Goal: Find specific page/section: Find specific page/section

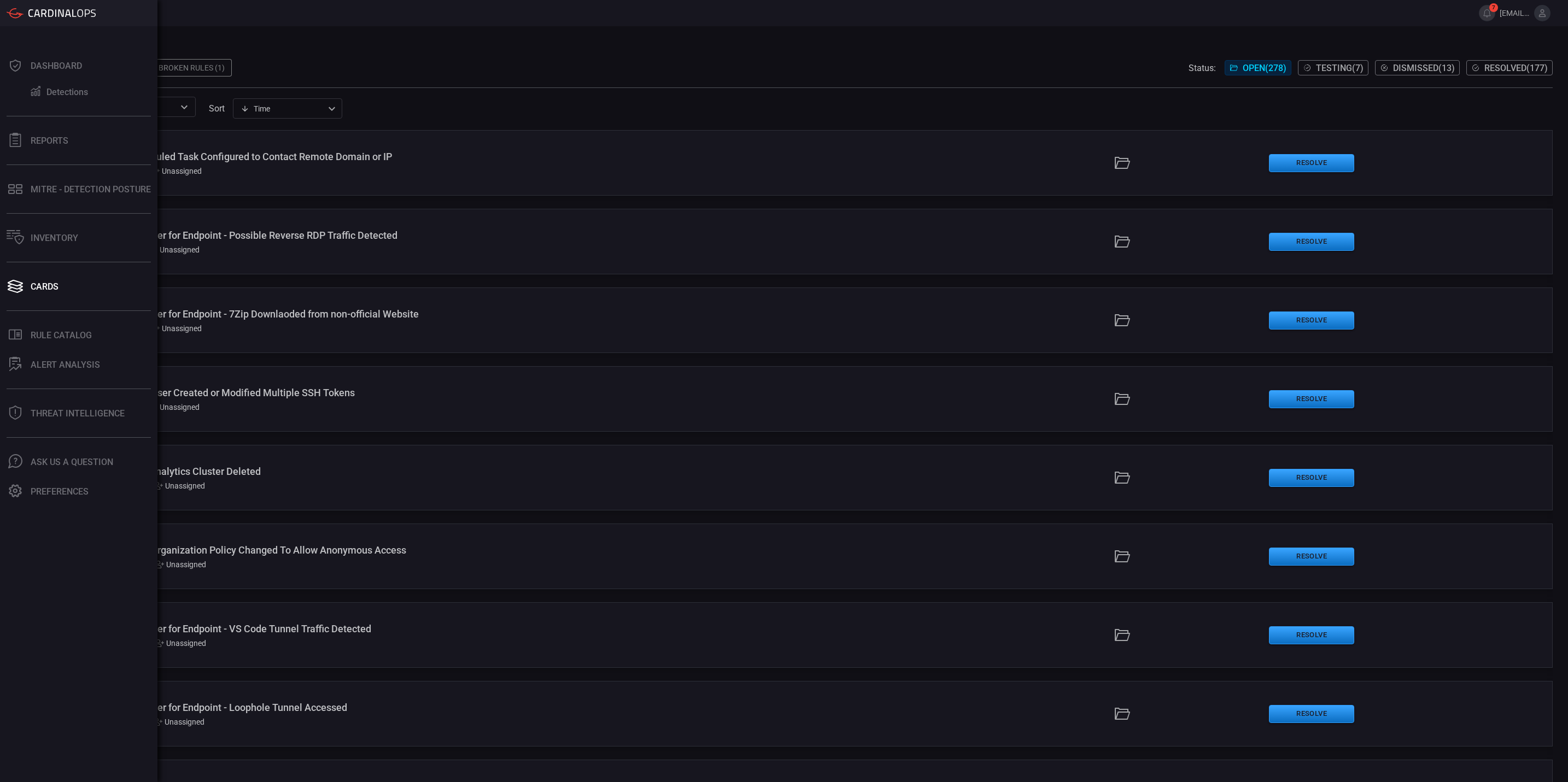
drag, startPoint x: 62, startPoint y: 280, endPoint x: 189, endPoint y: 227, distance: 137.6
click at [62, 280] on button "Cards" at bounding box center [77, 286] width 153 height 27
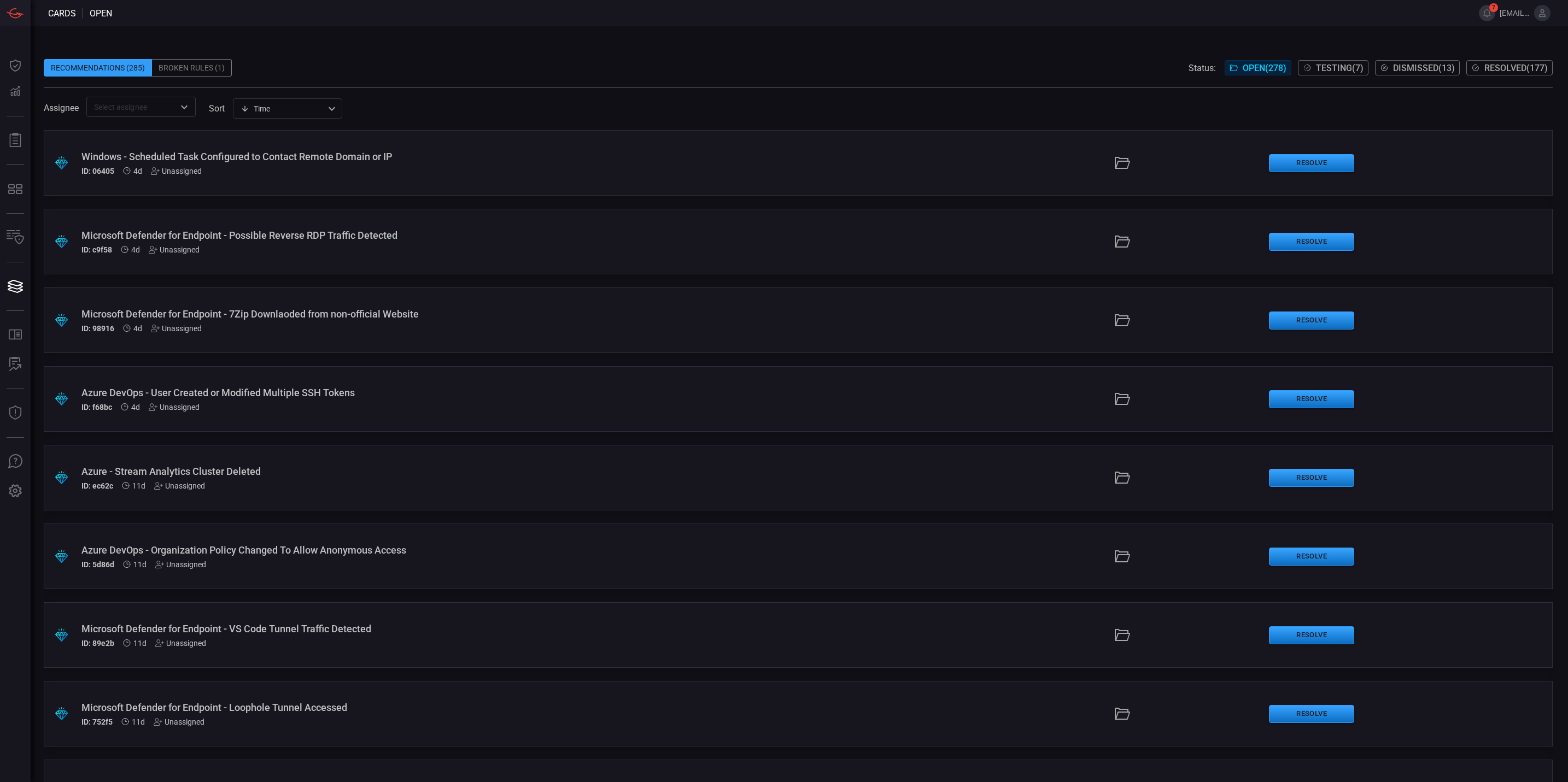
click at [470, 67] on div "Recommendations (285) Broken Rules (1) Status: Open ( 278 ) Testing ( 7 ) Dismi…" at bounding box center [798, 68] width 1509 height 18
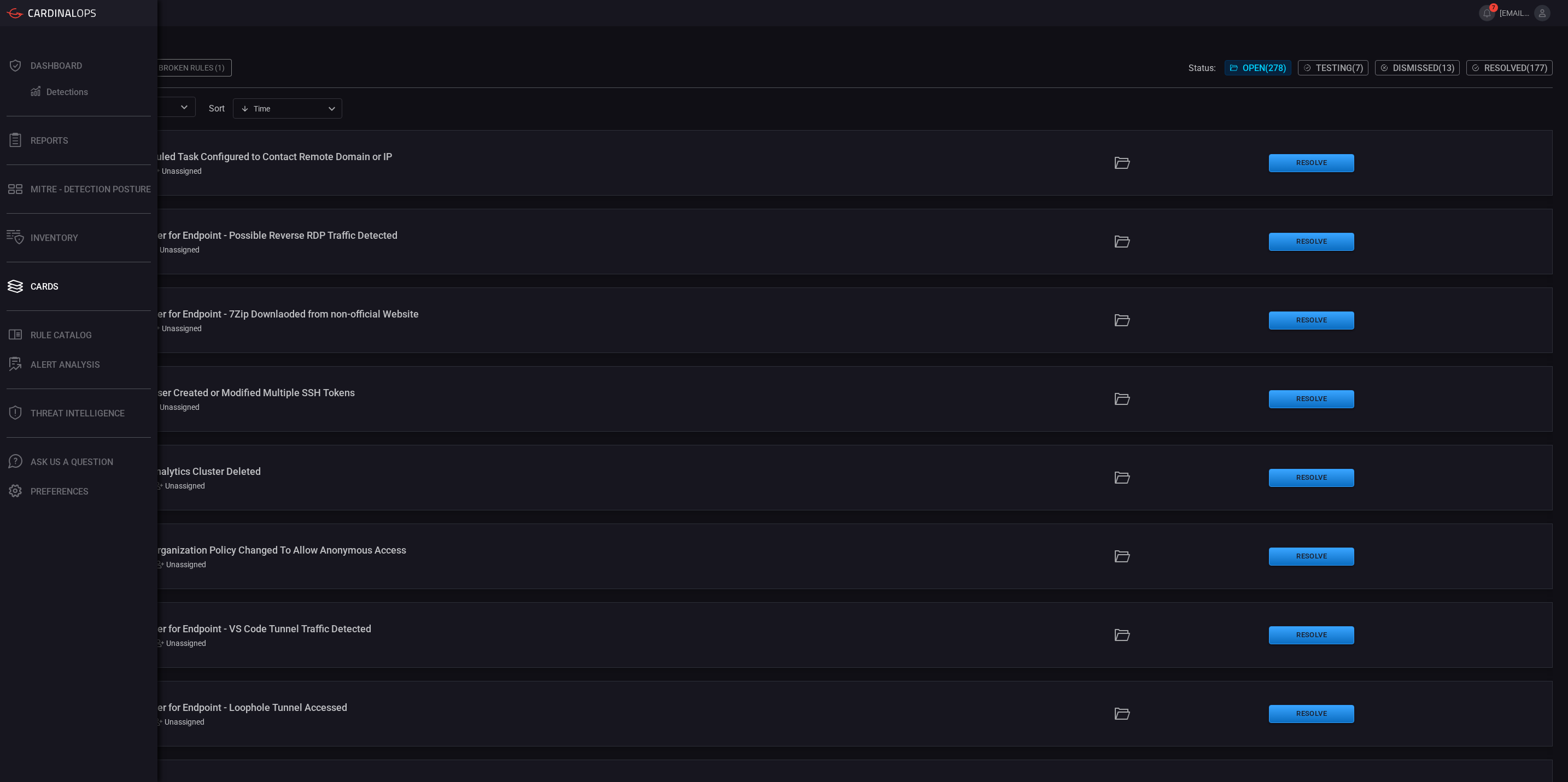
click at [72, 333] on div "Rule Catalog" at bounding box center [61, 335] width 61 height 10
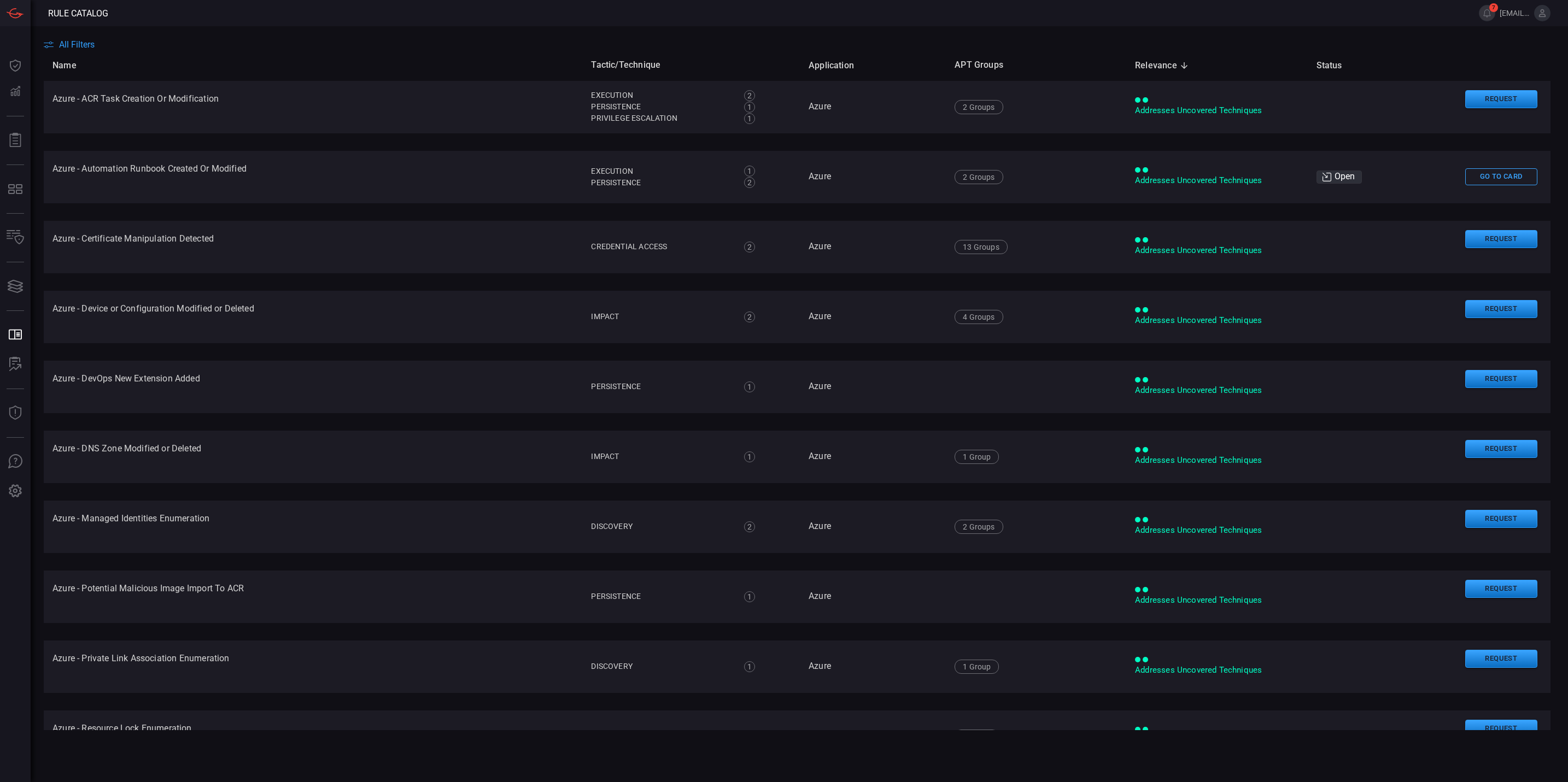
click at [60, 42] on span "All Filters" at bounding box center [77, 44] width 35 height 10
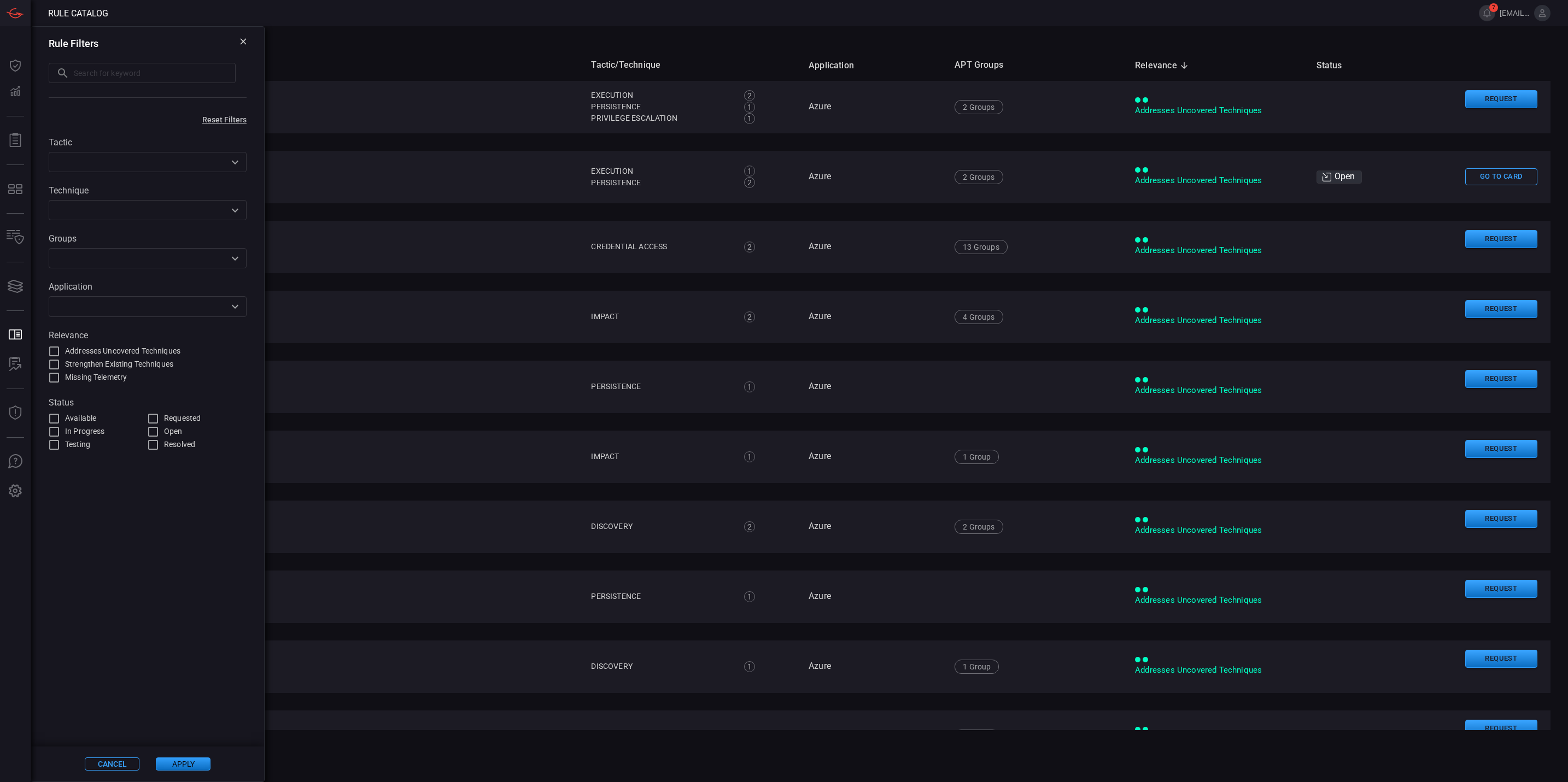
click at [147, 77] on input "text" at bounding box center [155, 72] width 162 height 20
type input "npm"
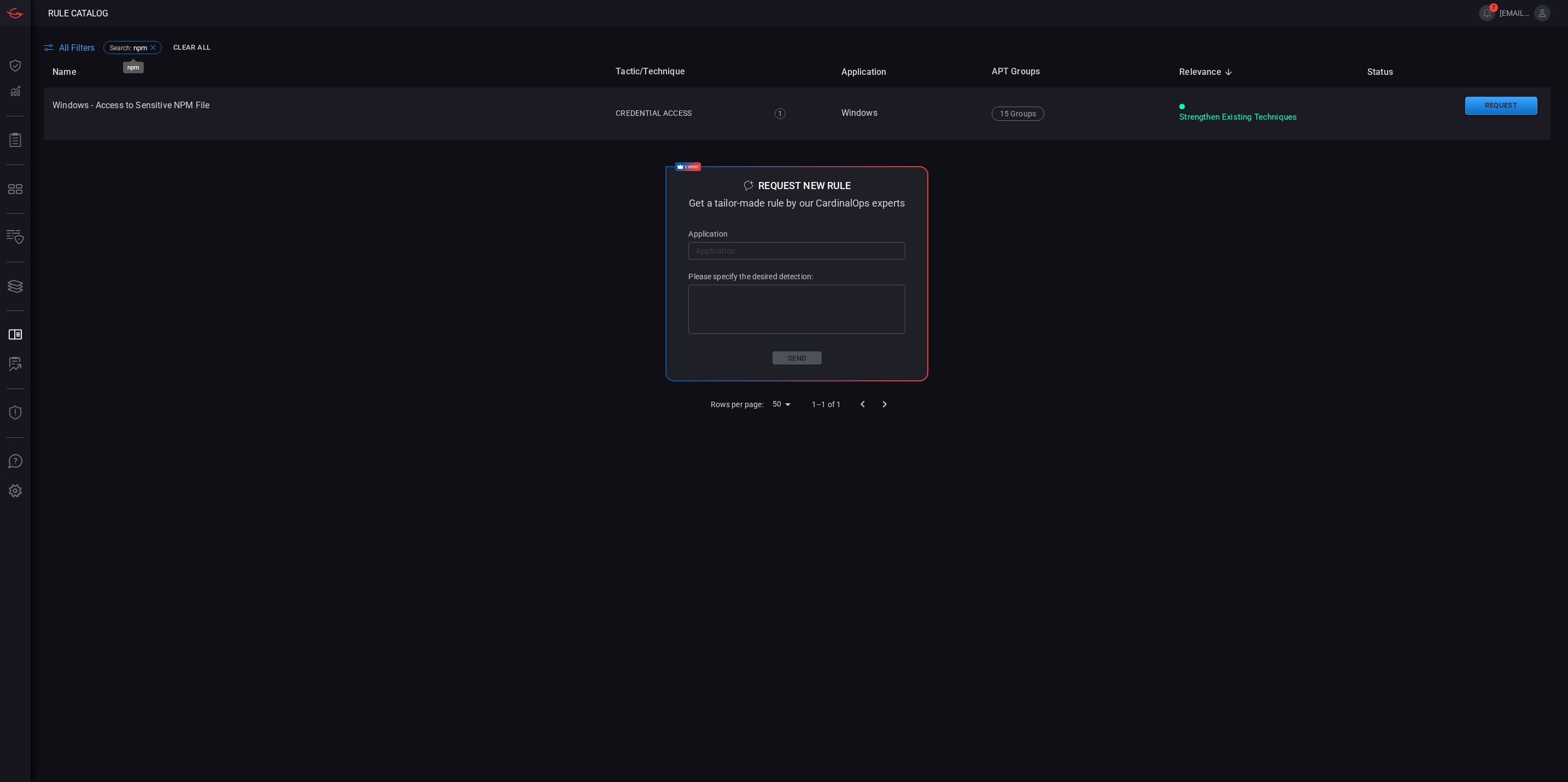
click at [137, 50] on span "npm" at bounding box center [140, 48] width 14 height 8
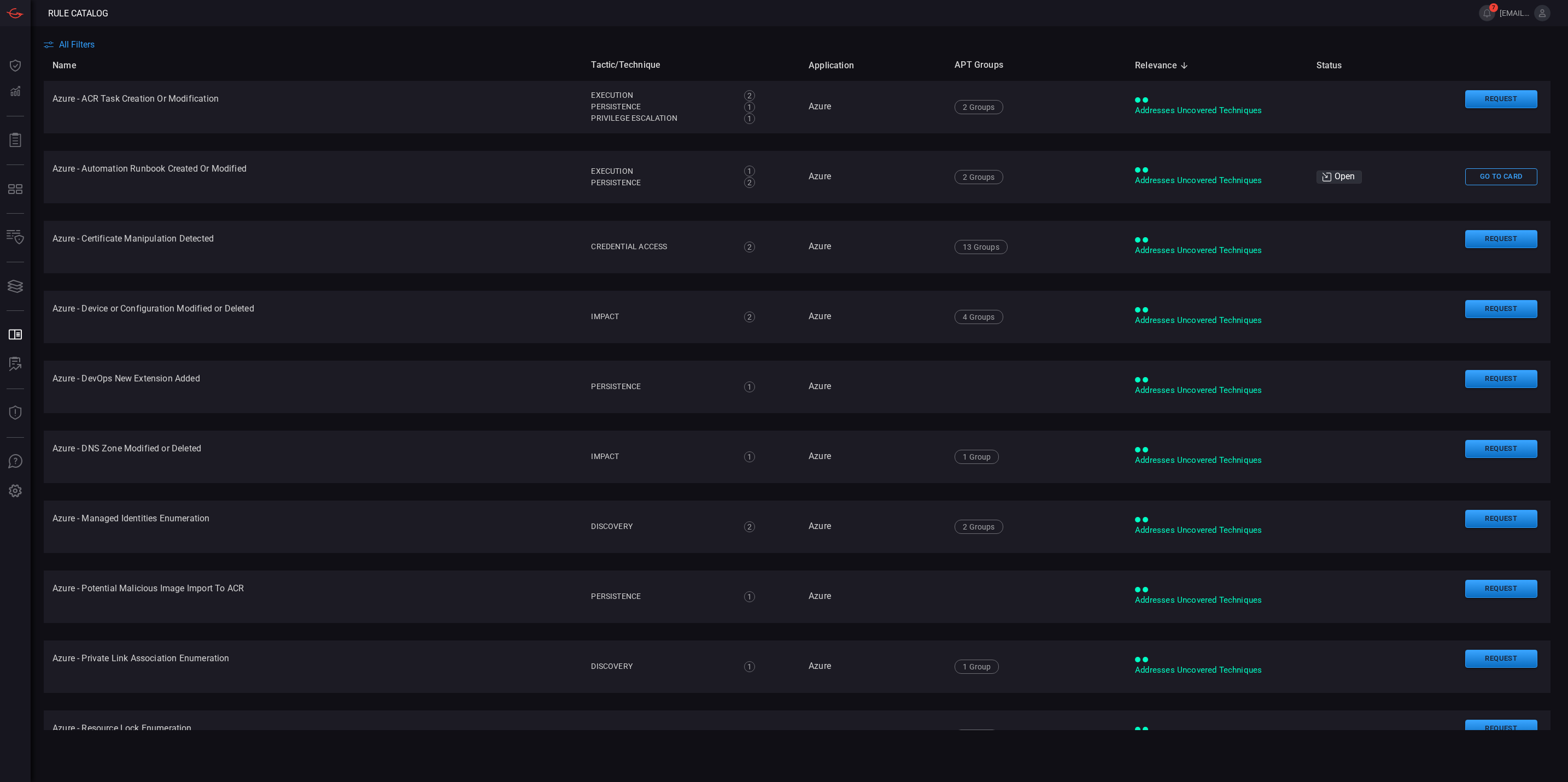
click at [81, 48] on span "All Filters" at bounding box center [77, 44] width 35 height 10
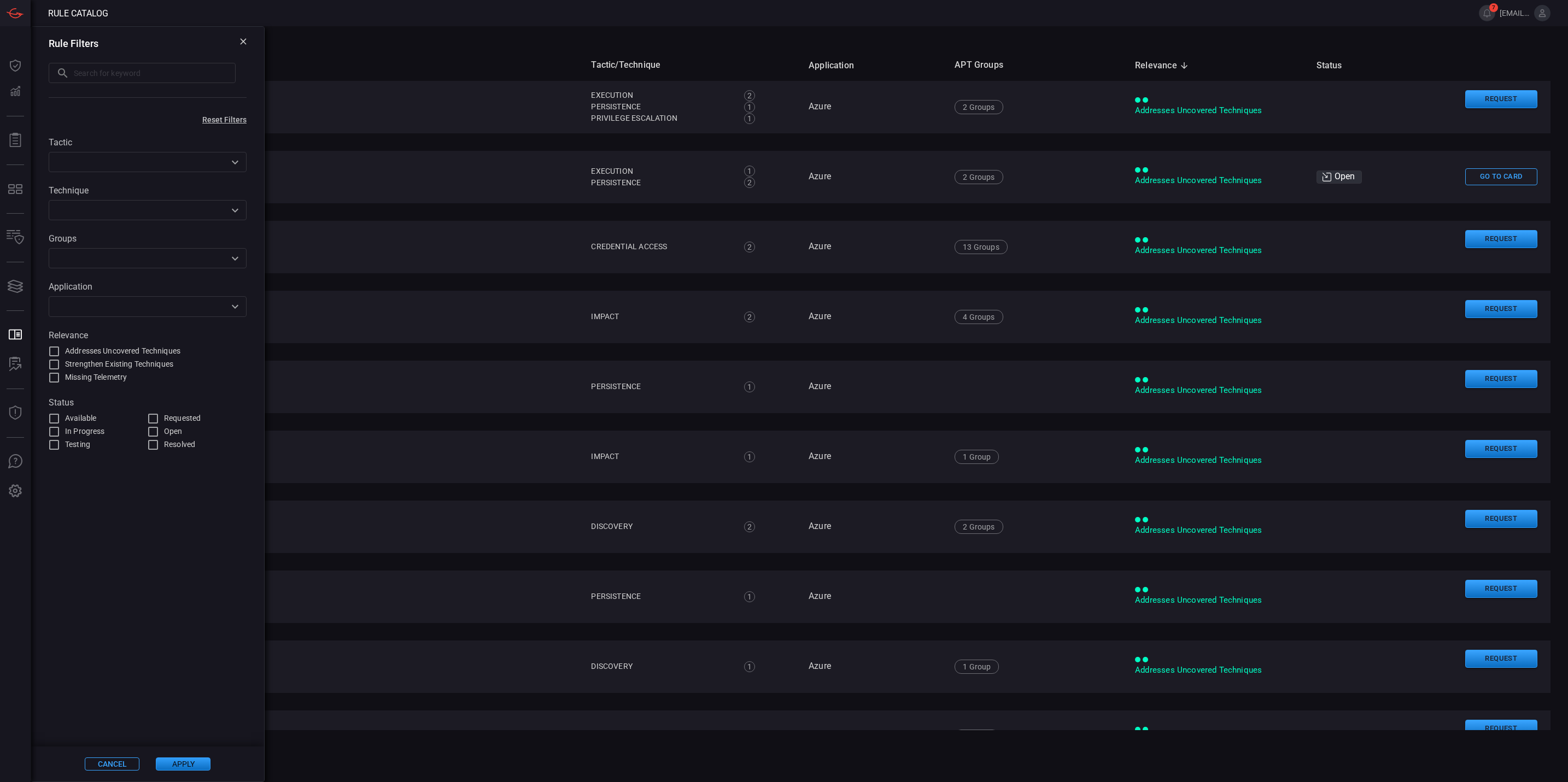
click at [100, 72] on input "text" at bounding box center [155, 72] width 162 height 20
paste input "Shai-hulud"
type input "Shai-hulud"
